Goal: Information Seeking & Learning: Learn about a topic

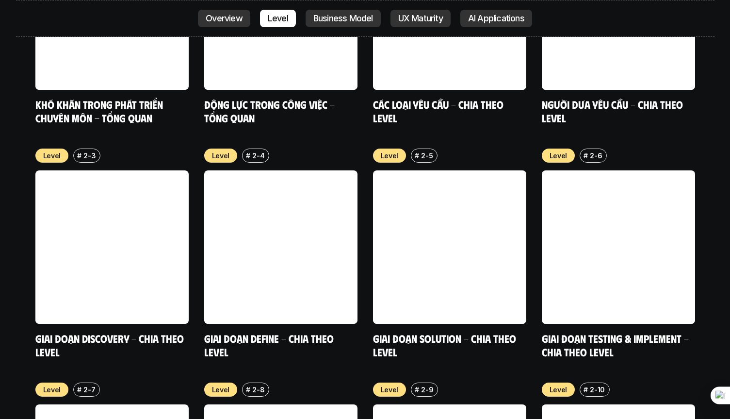
scroll to position [3588, 0]
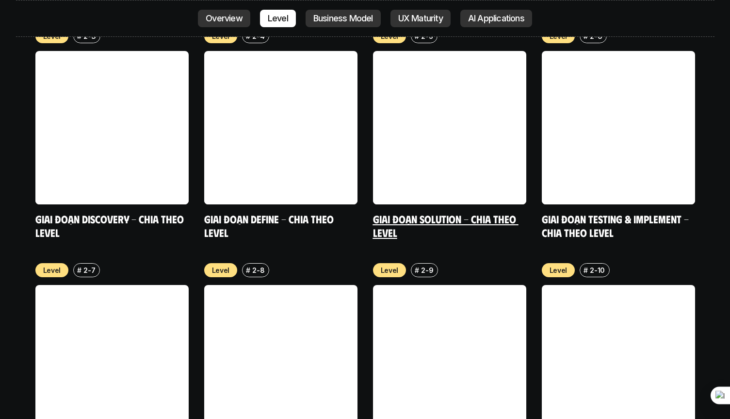
click at [374, 51] on link at bounding box center [449, 127] width 153 height 153
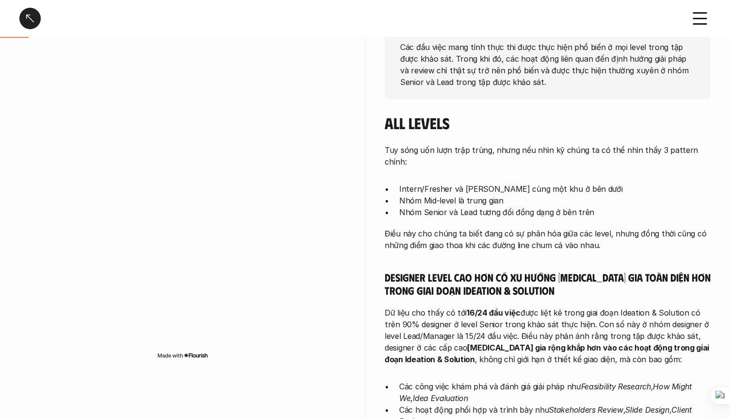
scroll to position [181, 0]
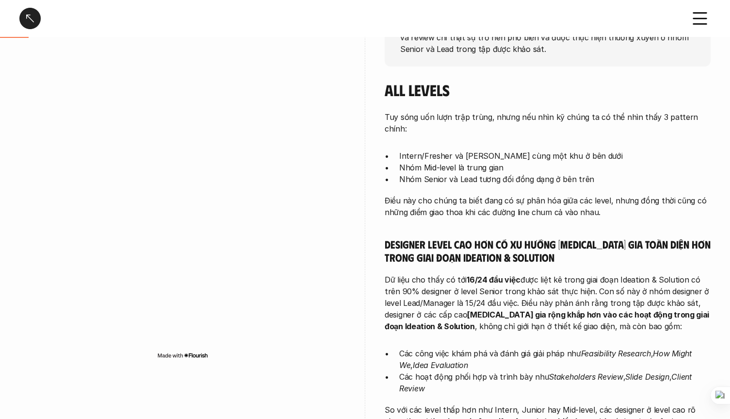
click at [512, 237] on h5 "Designer level cao hơn có xu hướng [MEDICAL_DATA] gia toàn diện hơn trong giai …" at bounding box center [548, 250] width 326 height 27
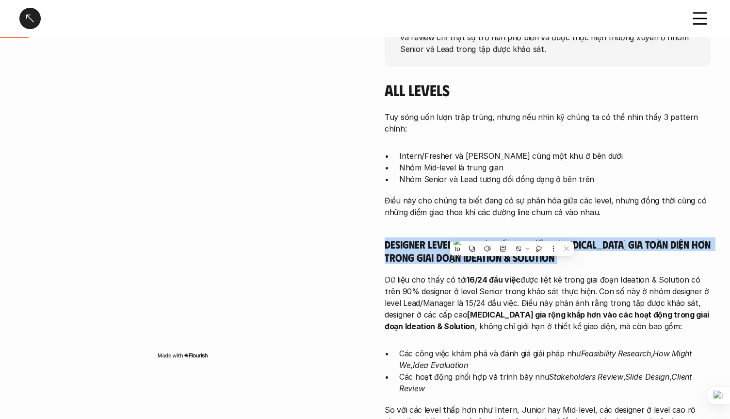
click at [576, 284] on p "Dữ liệu cho thấy có tới 16/24 đầu việc được liệt kê trong giai đoạn Ideation & …" at bounding box center [548, 303] width 326 height 58
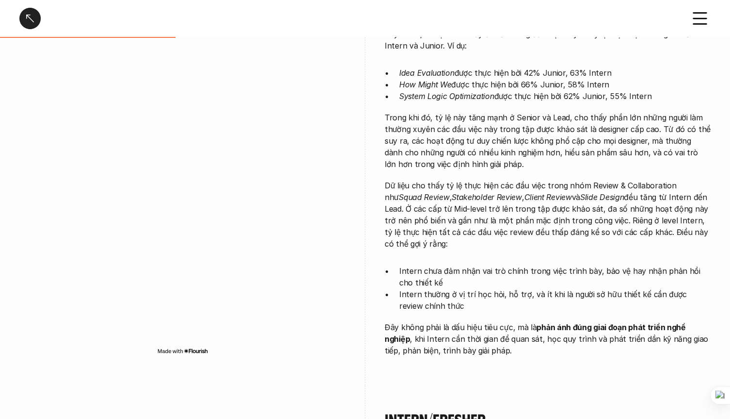
scroll to position [790, 0]
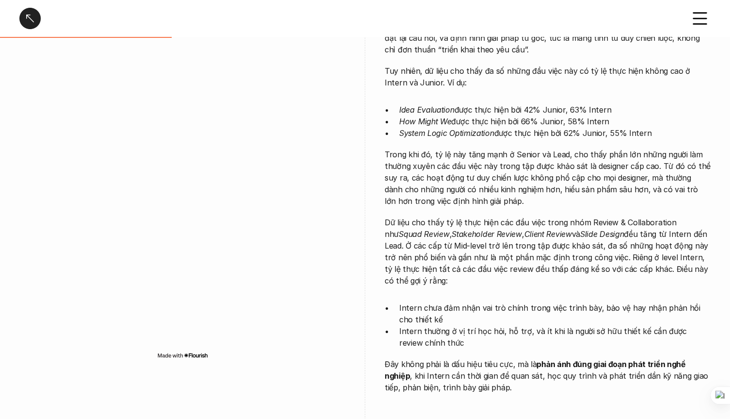
click at [694, 11] on icon at bounding box center [699, 18] width 21 height 21
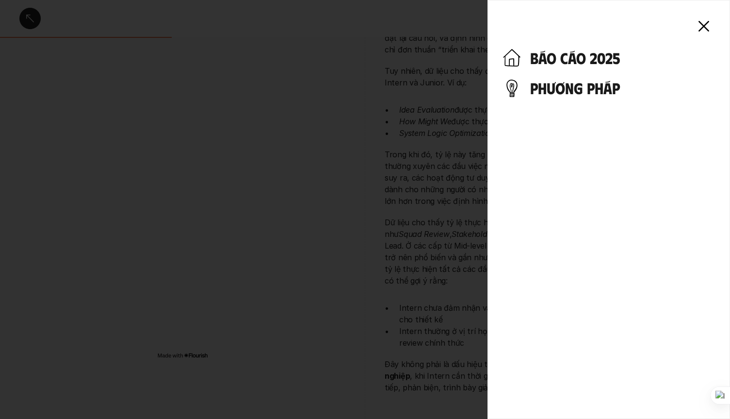
click at [581, 57] on h4 "báo cáo 2025" at bounding box center [622, 58] width 184 height 18
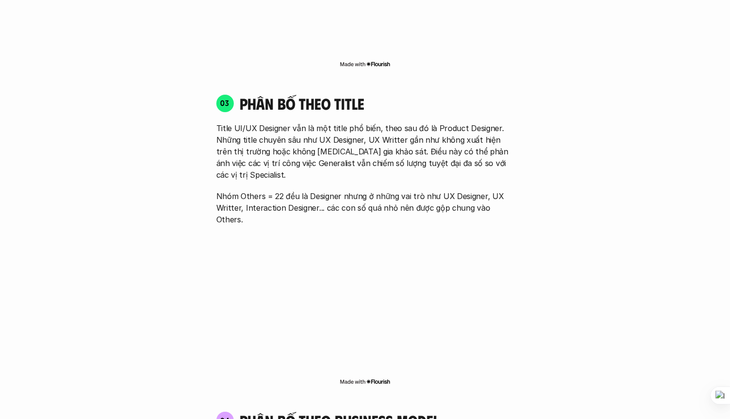
scroll to position [1447, 0]
